Goal: Find specific page/section: Find specific page/section

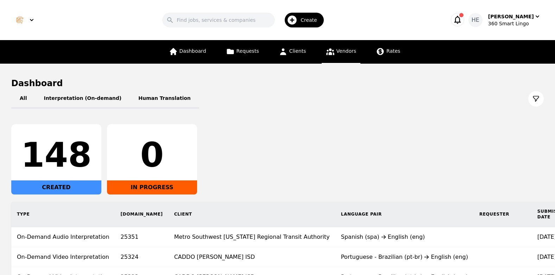
click at [341, 51] on span "Vendors" at bounding box center [346, 51] width 20 height 6
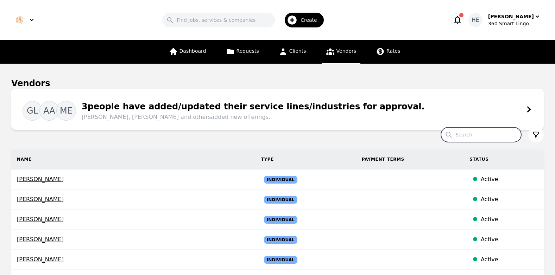
click at [470, 133] on input "Search" at bounding box center [481, 134] width 80 height 15
paste input "[PERSON_NAME]"
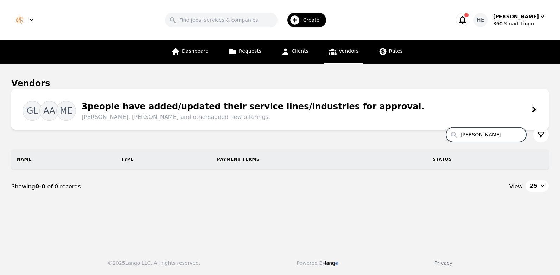
type input "[PERSON_NAME]"
